Goal: Information Seeking & Learning: Learn about a topic

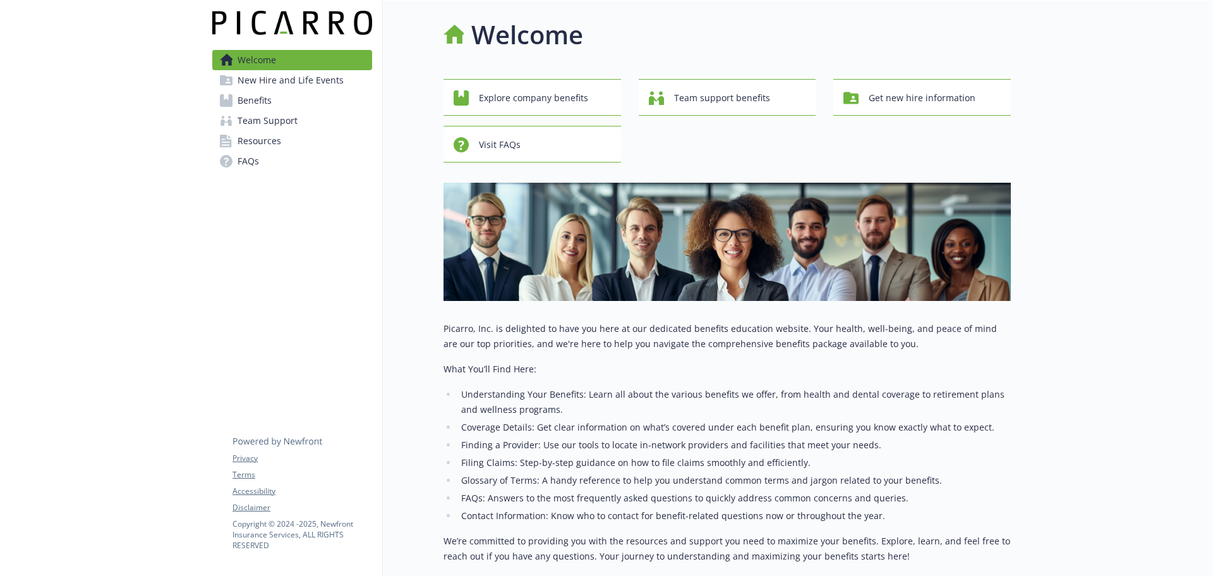
click at [236, 101] on link "Benefits" at bounding box center [292, 100] width 160 height 20
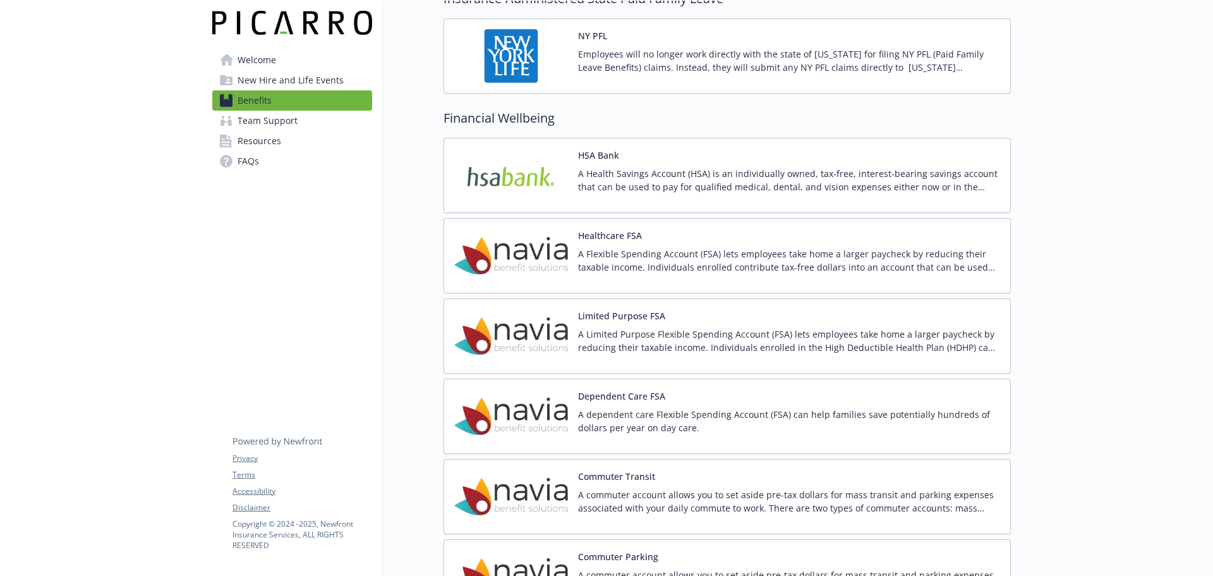
scroll to position [1580, 0]
